Goal: Task Accomplishment & Management: Manage account settings

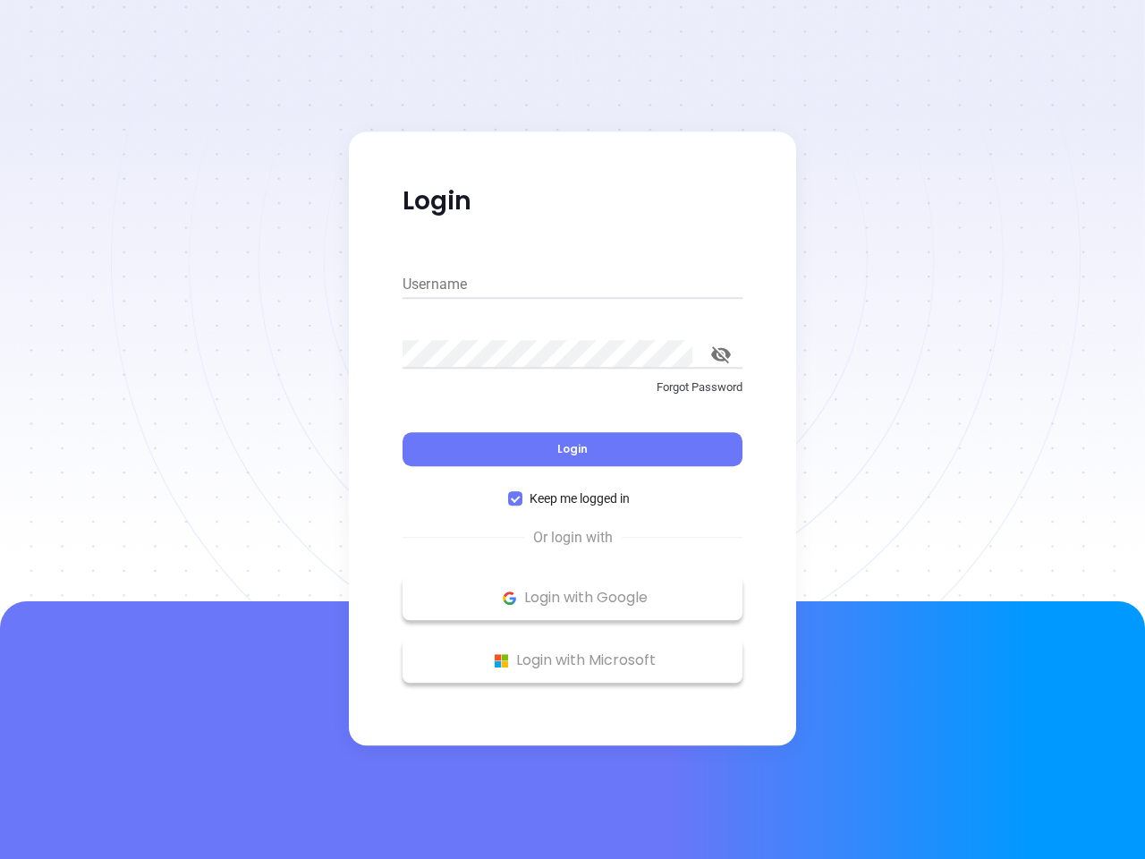
click at [572, 429] on div "Login" at bounding box center [573, 438] width 340 height 55
click at [572, 284] on input "Username" at bounding box center [573, 284] width 340 height 29
click at [721, 354] on icon "toggle password visibility" at bounding box center [721, 354] width 20 height 17
click at [572, 449] on span "Login" at bounding box center [572, 448] width 30 height 15
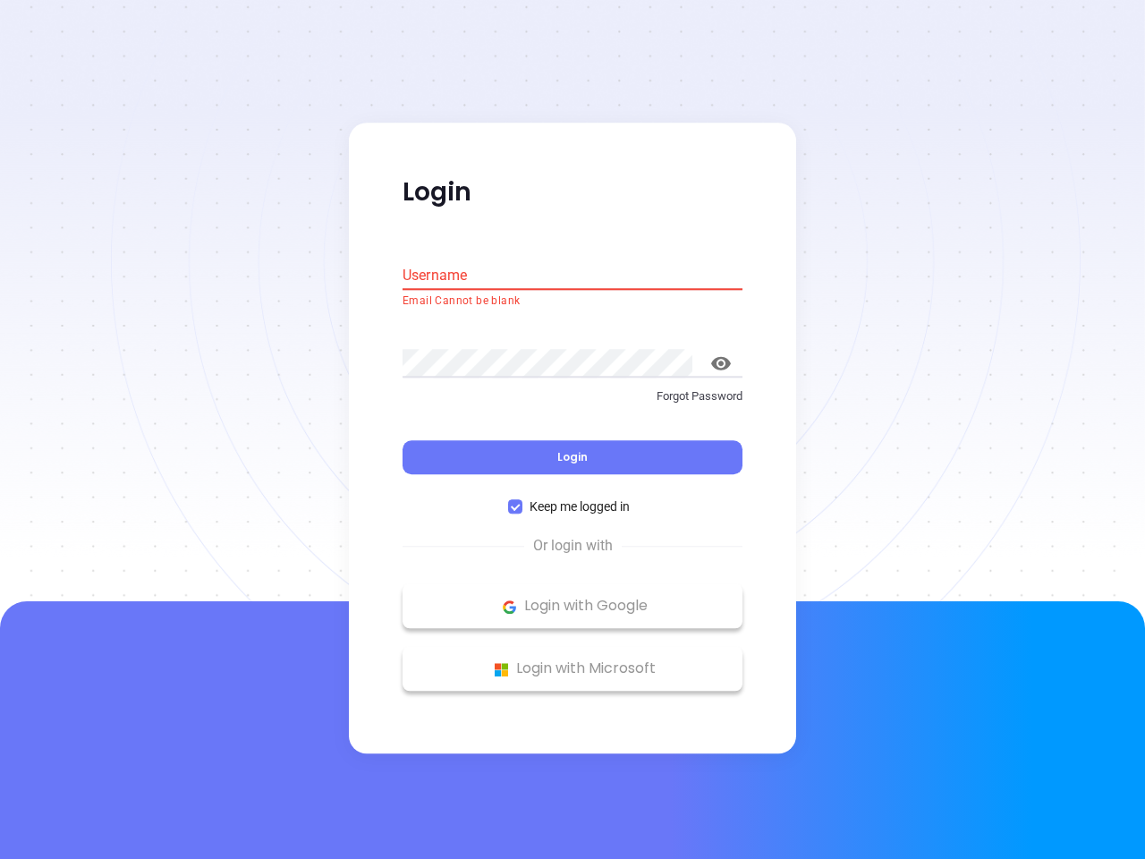
click at [572, 498] on span "Keep me logged in" at bounding box center [579, 507] width 114 height 20
click at [522, 500] on input "Keep me logged in" at bounding box center [515, 507] width 14 height 14
checkbox input "false"
click at [572, 598] on p "Login with Google" at bounding box center [572, 606] width 322 height 27
click at [572, 660] on p "Login with Microsoft" at bounding box center [572, 669] width 322 height 27
